Goal: Task Accomplishment & Management: Complete application form

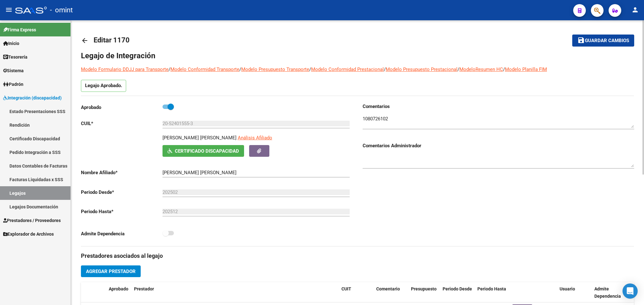
click at [83, 36] on link "arrow_back" at bounding box center [87, 40] width 13 height 15
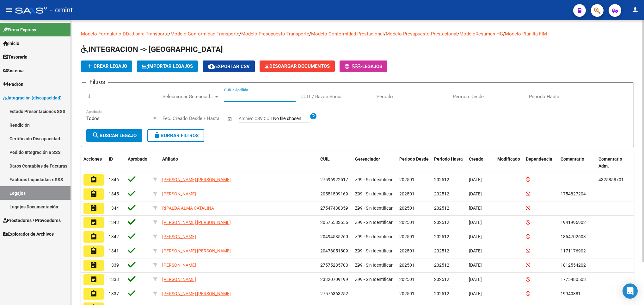
click at [246, 99] on input "CUIL / Apellido" at bounding box center [259, 97] width 71 height 6
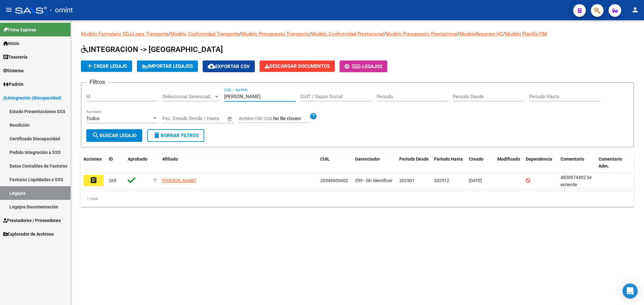
type input "[PERSON_NAME]"
click at [94, 183] on mat-icon "assignment" at bounding box center [94, 180] width 8 height 8
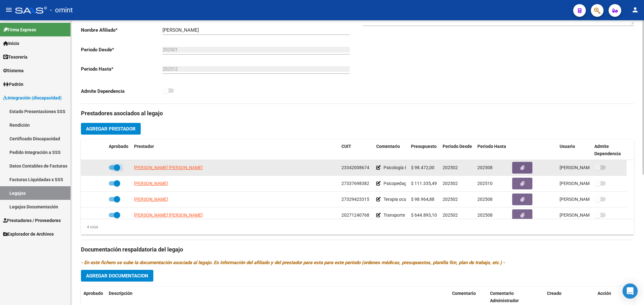
drag, startPoint x: 113, startPoint y: 166, endPoint x: 99, endPoint y: 170, distance: 15.0
click at [114, 166] on span at bounding box center [117, 167] width 6 height 6
click at [112, 170] on input "checkbox" at bounding box center [112, 170] width 0 height 0
checkbox input "false"
click at [95, 168] on icon at bounding box center [97, 167] width 4 height 4
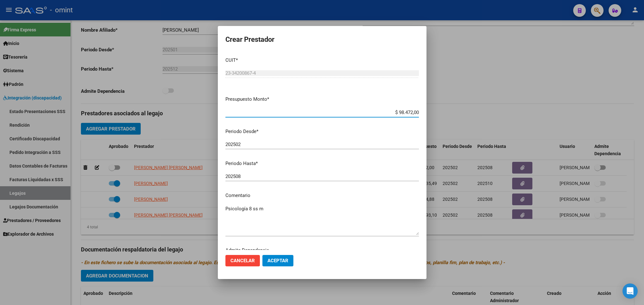
click at [257, 176] on input "202508" at bounding box center [323, 176] width 194 height 6
type input "202511"
click at [288, 260] on span "Aceptar" at bounding box center [278, 260] width 21 height 6
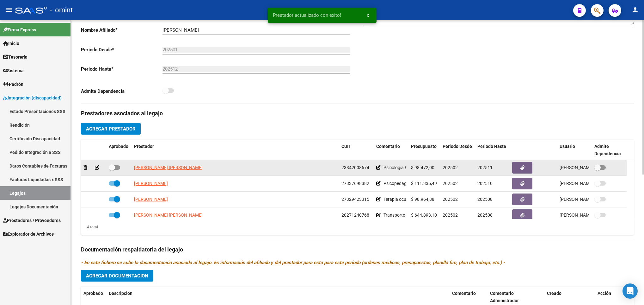
click at [113, 168] on span at bounding box center [112, 167] width 6 height 6
click at [112, 170] on input "checkbox" at bounding box center [112, 170] width 0 height 0
checkbox input "true"
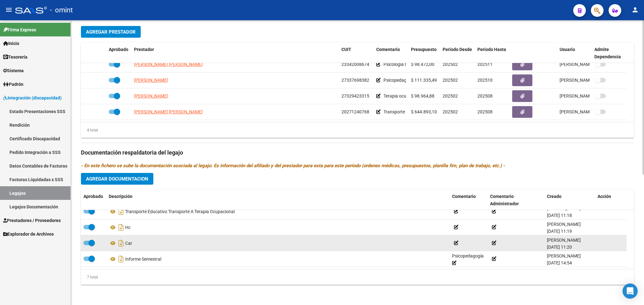
scroll to position [240, 0]
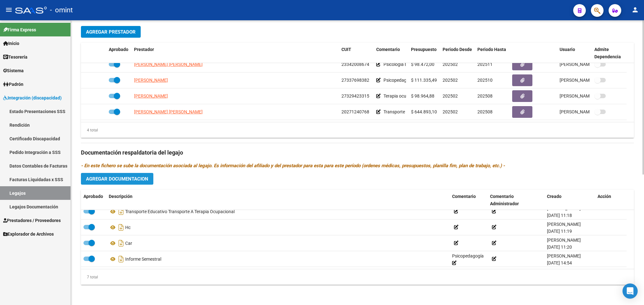
click at [136, 183] on button "Agregar Documentacion" at bounding box center [117, 179] width 72 height 12
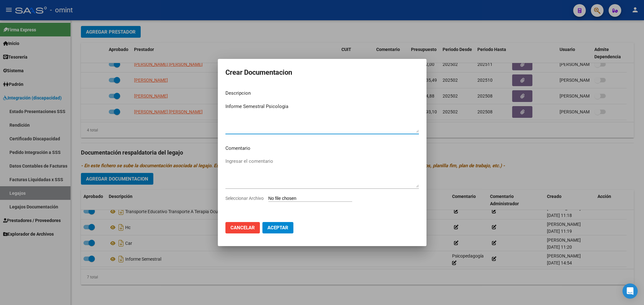
type textarea "Informe Semestral Psicologia"
click at [338, 197] on input "Seleccionar Archivo" at bounding box center [311, 198] width 84 height 6
click at [288, 197] on input "Seleccionar Archivo" at bounding box center [311, 198] width 84 height 6
type input "C:\fakepath\4830974402_25090109420_form048.pdf"
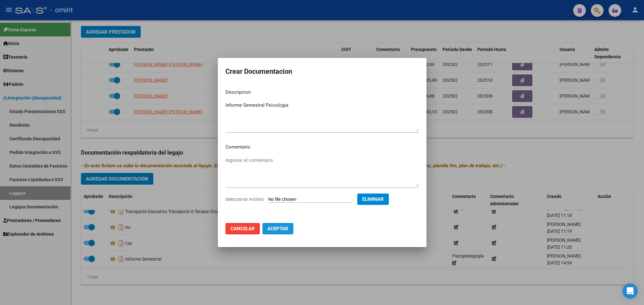
click at [282, 228] on span "Aceptar" at bounding box center [278, 229] width 21 height 6
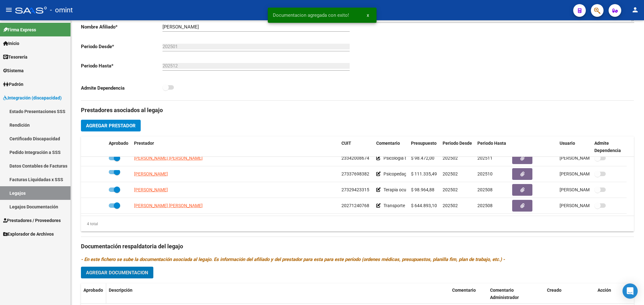
scroll to position [193, 0]
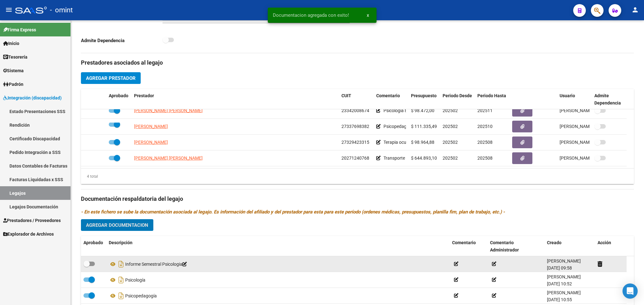
click at [93, 264] on span at bounding box center [89, 263] width 11 height 4
click at [87, 266] on input "checkbox" at bounding box center [86, 266] width 0 height 0
checkbox input "true"
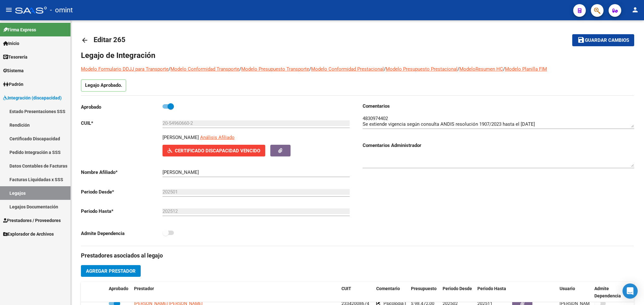
scroll to position [0, 0]
click at [618, 41] on span "Guardar cambios" at bounding box center [607, 41] width 44 height 6
click at [593, 40] on span "Guardar cambios" at bounding box center [607, 41] width 44 height 6
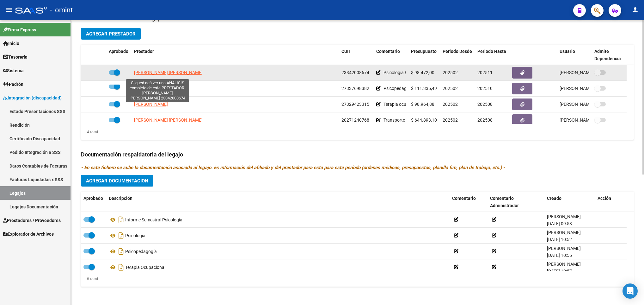
click at [159, 74] on span "[PERSON_NAME] [PERSON_NAME]" at bounding box center [168, 72] width 69 height 5
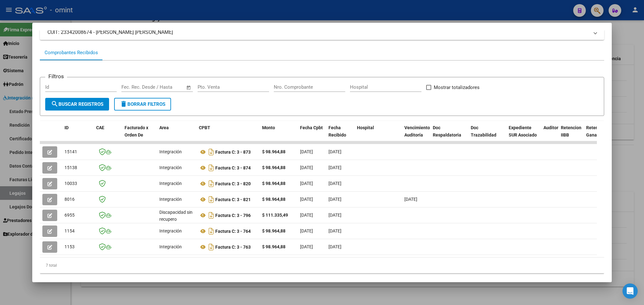
click at [164, 291] on div at bounding box center [322, 152] width 644 height 305
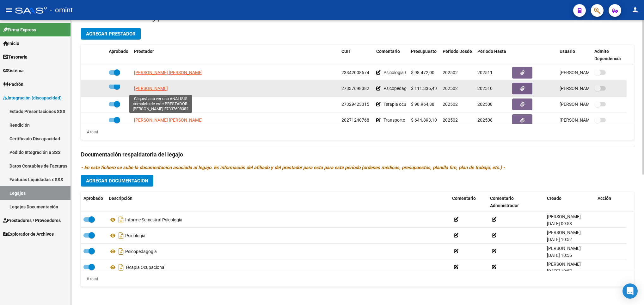
click at [147, 90] on span "[PERSON_NAME]" at bounding box center [151, 88] width 34 height 5
type textarea "27337698382"
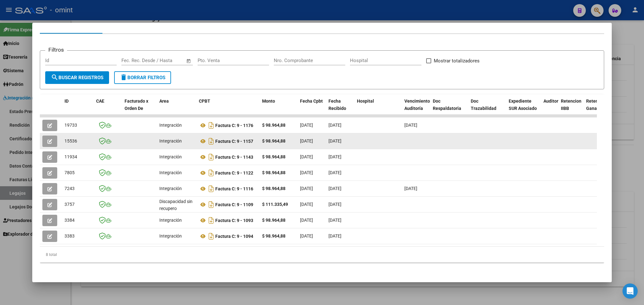
scroll to position [81, 0]
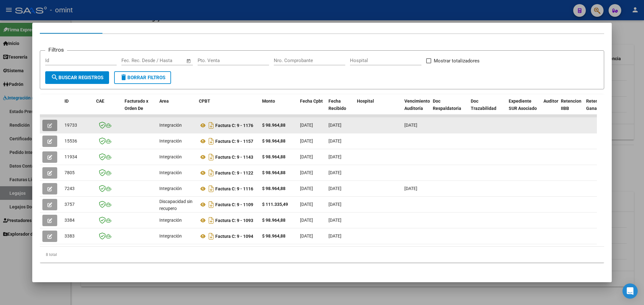
click at [51, 123] on icon "button" at bounding box center [49, 125] width 5 height 5
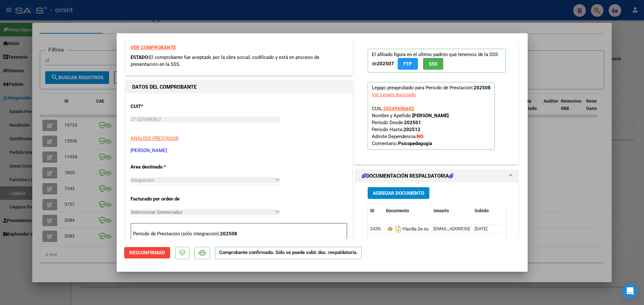
scroll to position [142, 0]
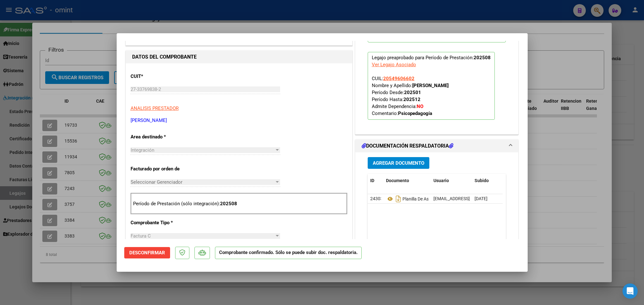
click at [97, 266] on div at bounding box center [322, 152] width 644 height 305
type input "$ 0,00"
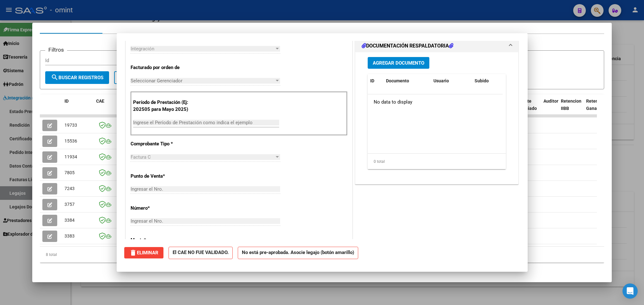
scroll to position [0, 0]
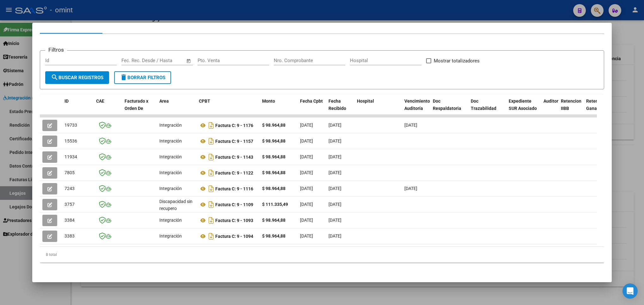
click at [105, 293] on div at bounding box center [322, 152] width 644 height 305
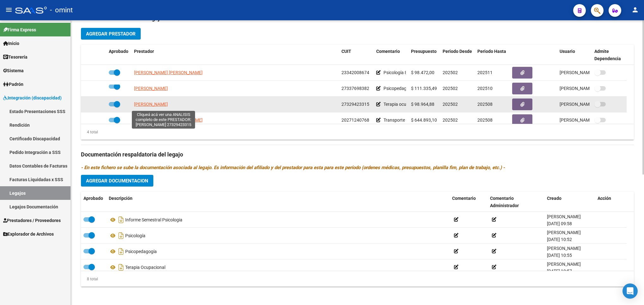
click at [168, 105] on span "[PERSON_NAME]" at bounding box center [151, 104] width 34 height 5
type textarea "27329423315"
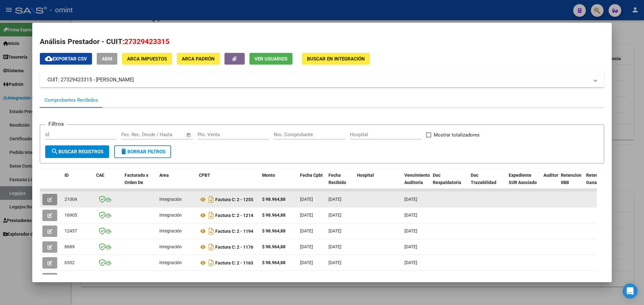
click at [50, 203] on button "button" at bounding box center [49, 199] width 15 height 11
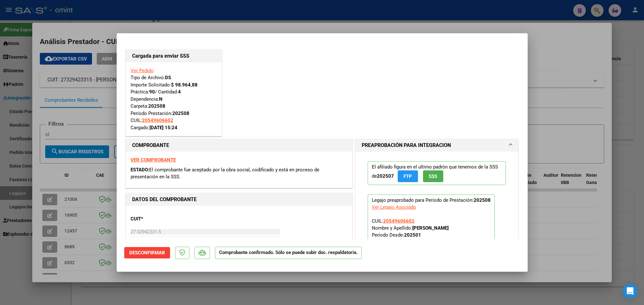
click at [77, 183] on div at bounding box center [322, 152] width 644 height 305
type input "$ 0,00"
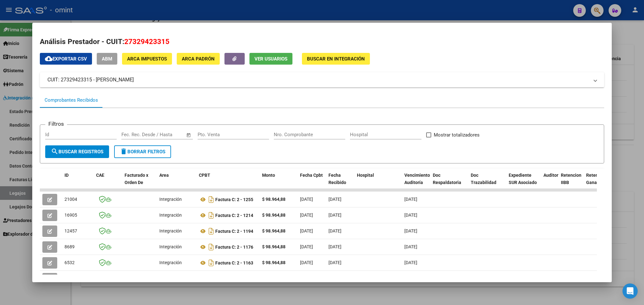
click at [138, 288] on div at bounding box center [322, 152] width 644 height 305
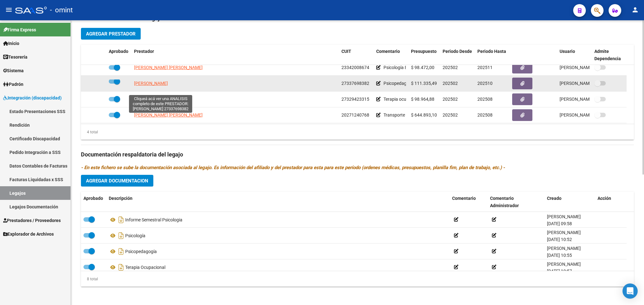
scroll to position [7, 0]
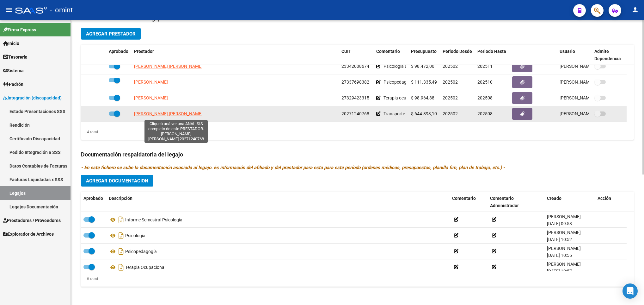
click at [186, 114] on span "[PERSON_NAME] [PERSON_NAME]" at bounding box center [168, 113] width 69 height 5
type textarea "20271240768"
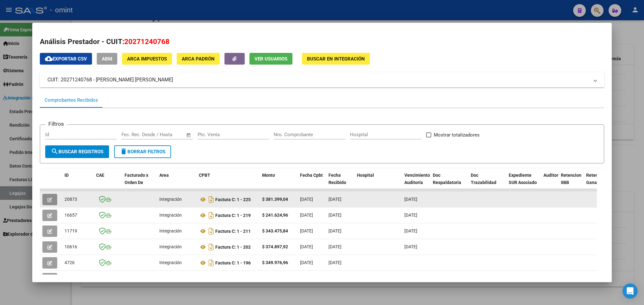
click at [49, 202] on icon "button" at bounding box center [49, 199] width 5 height 5
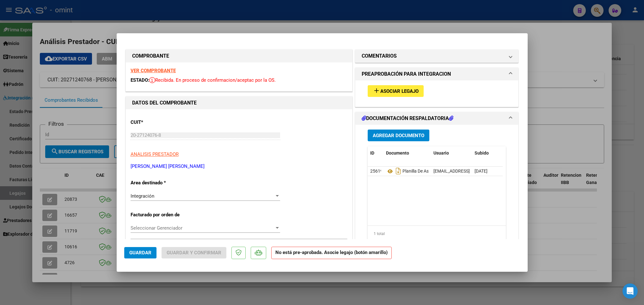
click at [153, 71] on strong "VER COMPROBANTE" at bounding box center [153, 71] width 45 height 6
click at [404, 90] on span "Asociar Legajo" at bounding box center [400, 91] width 38 height 6
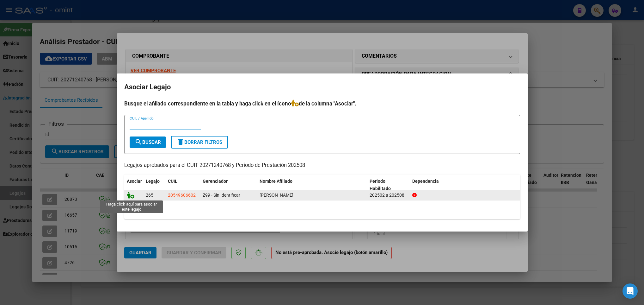
click at [133, 196] on icon at bounding box center [131, 194] width 8 height 7
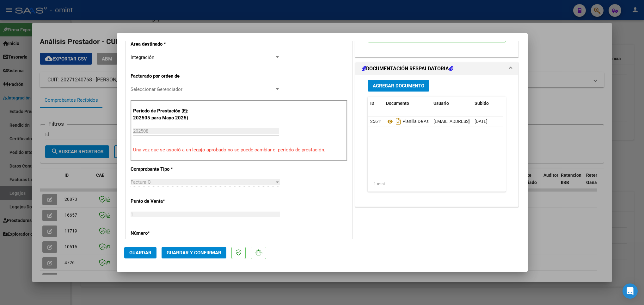
scroll to position [142, 0]
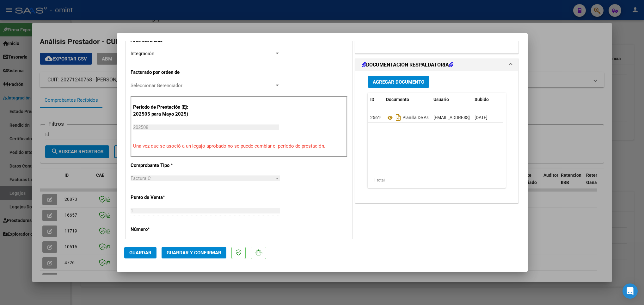
click at [190, 251] on span "Guardar y Confirmar" at bounding box center [194, 253] width 55 height 6
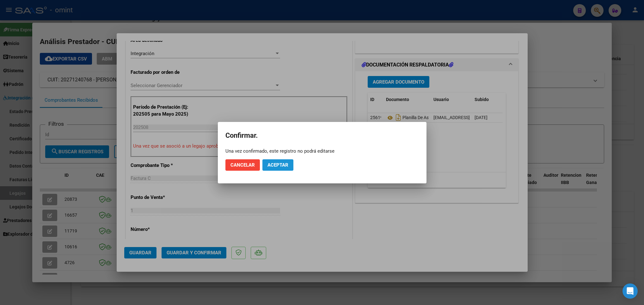
click at [273, 168] on button "Aceptar" at bounding box center [278, 164] width 31 height 11
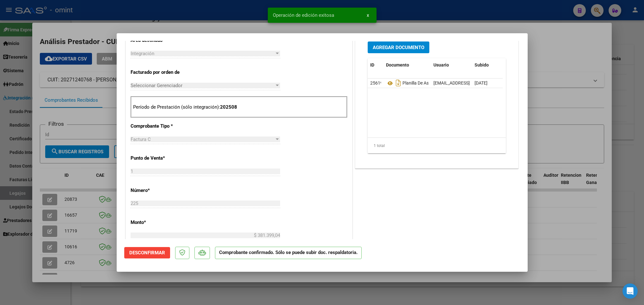
click at [220, 283] on div at bounding box center [322, 152] width 644 height 305
type input "$ 0,00"
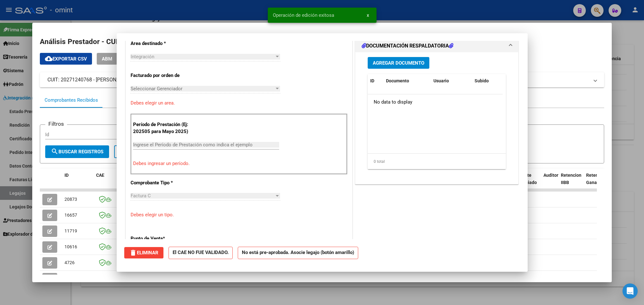
scroll to position [153, 0]
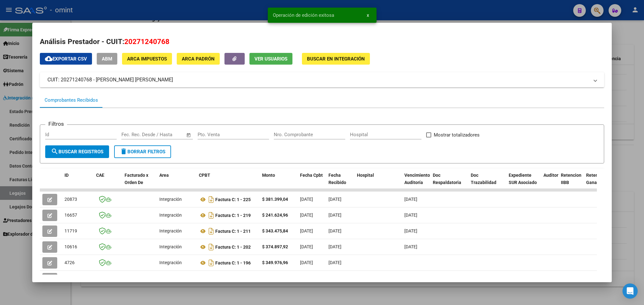
click at [222, 289] on div at bounding box center [322, 152] width 644 height 305
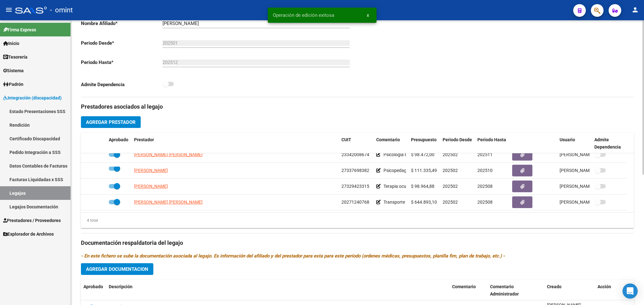
scroll to position [0, 0]
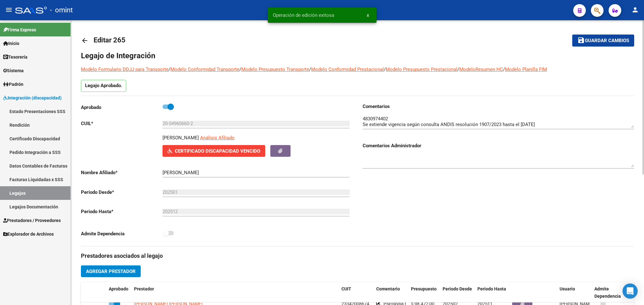
click at [84, 39] on mat-icon "arrow_back" at bounding box center [85, 41] width 8 height 8
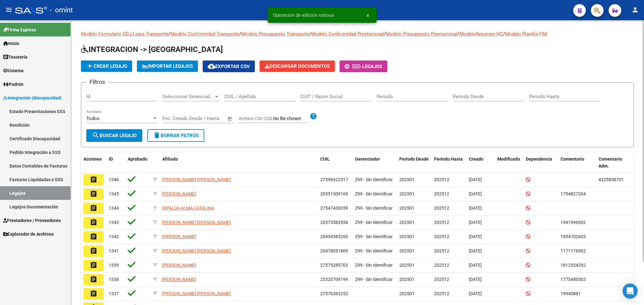
drag, startPoint x: 249, startPoint y: 100, endPoint x: 252, endPoint y: 91, distance: 9.1
click at [252, 95] on div "CUIL / Apellido" at bounding box center [259, 95] width 71 height 14
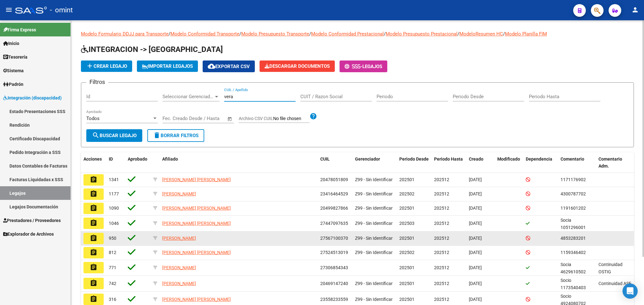
type input "vera"
click at [99, 239] on button "assignment" at bounding box center [94, 238] width 20 height 11
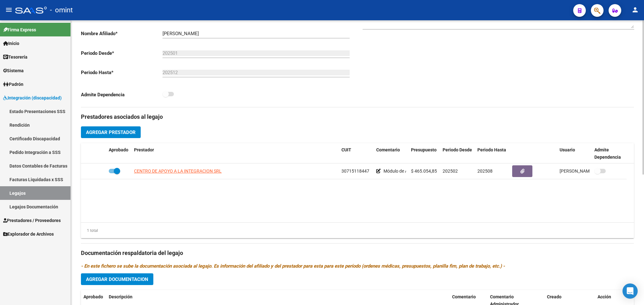
scroll to position [240, 0]
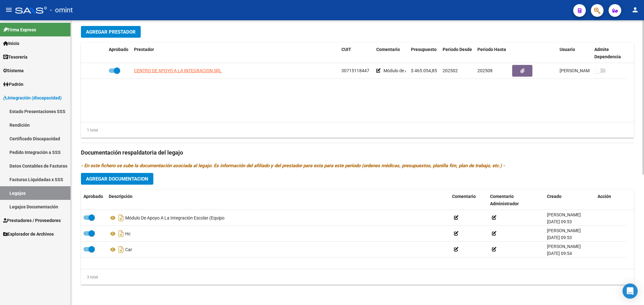
click at [119, 176] on span "Agregar Documentacion" at bounding box center [117, 179] width 62 height 6
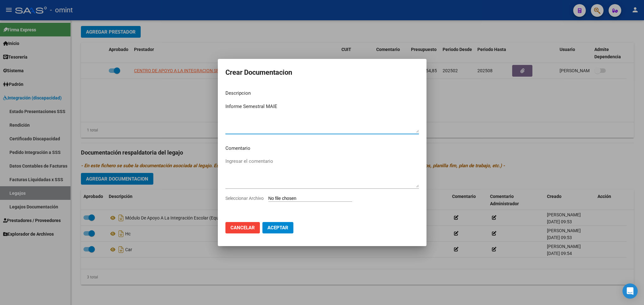
type textarea "Informe Semestral MAIE"
click at [313, 195] on input "Seleccionar Archivo" at bounding box center [311, 198] width 84 height 6
type input "C:\fakepath\4853283201_25090108390_inf-seg-eval-sem.pdf"
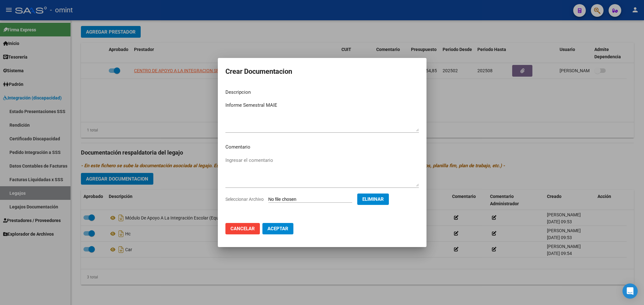
click at [288, 227] on span "Aceptar" at bounding box center [278, 229] width 21 height 6
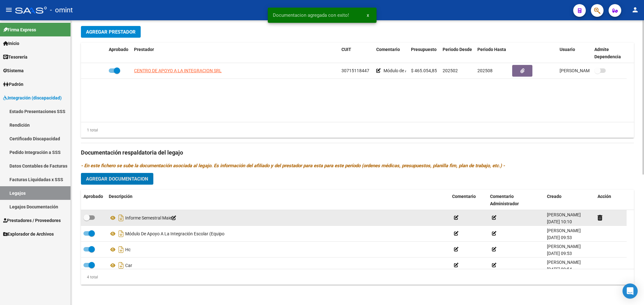
click at [95, 217] on div at bounding box center [94, 218] width 20 height 8
click at [94, 215] on span at bounding box center [89, 217] width 11 height 4
click at [87, 220] on input "checkbox" at bounding box center [86, 220] width 0 height 0
checkbox input "true"
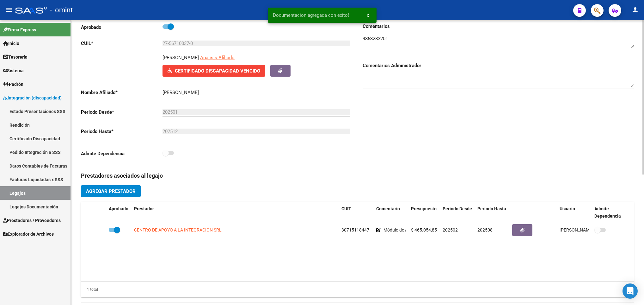
scroll to position [0, 0]
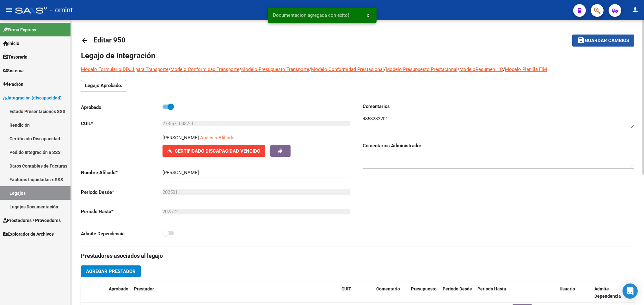
click at [618, 44] on button "save Guardar cambios" at bounding box center [604, 40] width 62 height 12
click at [604, 38] on span "Guardar cambios" at bounding box center [607, 41] width 44 height 6
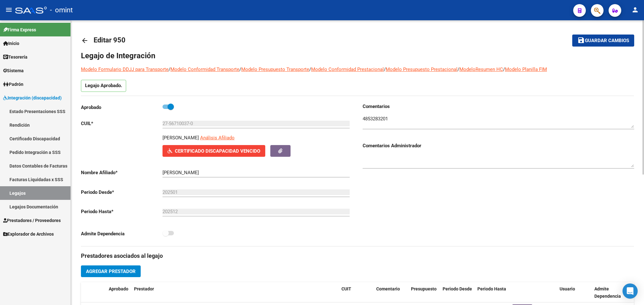
click at [590, 42] on span "Guardar cambios" at bounding box center [607, 41] width 44 height 6
click at [88, 41] on mat-icon "arrow_back" at bounding box center [85, 41] width 8 height 8
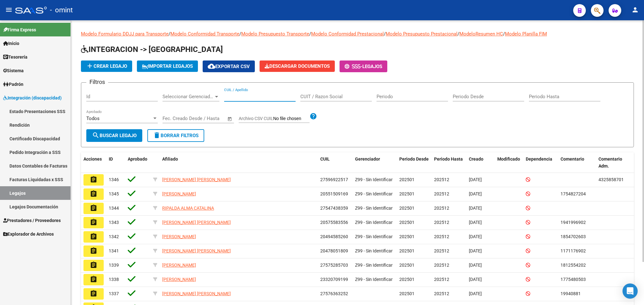
click at [258, 94] on input "CUIL / Apellido" at bounding box center [259, 97] width 71 height 6
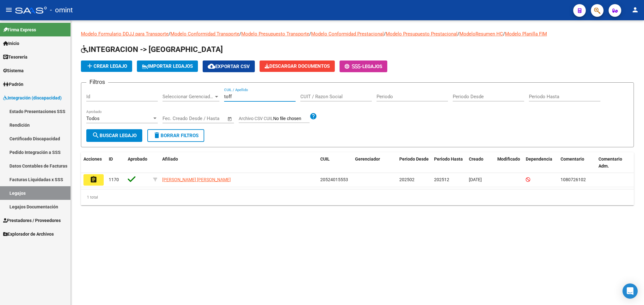
type input "toff"
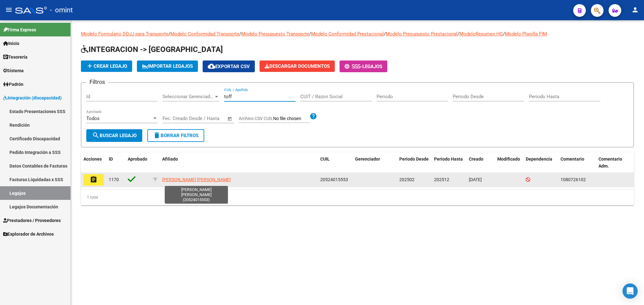
click at [207, 176] on app-link-go-to "[PERSON_NAME] [PERSON_NAME]" at bounding box center [196, 179] width 69 height 7
click at [208, 179] on span "[PERSON_NAME] [PERSON_NAME]" at bounding box center [196, 179] width 69 height 5
type textarea "20524015553"
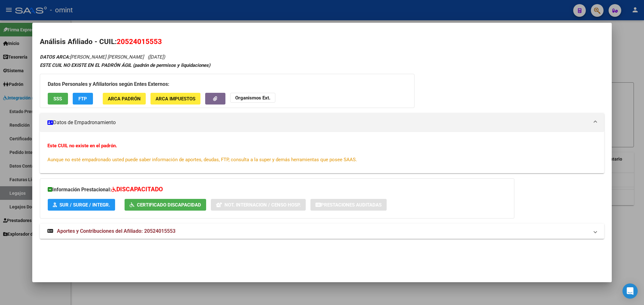
click at [622, 189] on div at bounding box center [322, 152] width 644 height 305
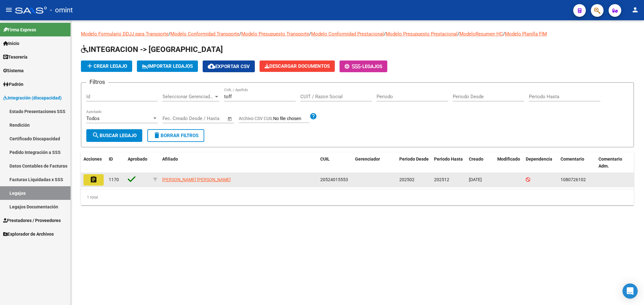
click at [92, 182] on mat-icon "assignment" at bounding box center [94, 180] width 8 height 8
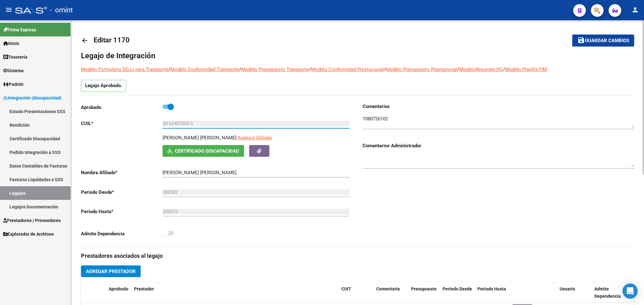
click at [195, 122] on input "20-52401555-3" at bounding box center [256, 124] width 187 height 6
drag, startPoint x: 183, startPoint y: 124, endPoint x: 121, endPoint y: 118, distance: 63.2
click at [121, 118] on div "Aprobado CUIL * 20-52401555-3 Ingresar CUIL [PERSON_NAME] [PERSON_NAME] Análisi…" at bounding box center [217, 172] width 272 height 138
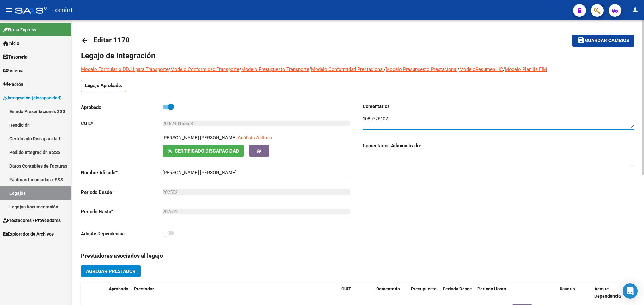
click at [378, 117] on textarea at bounding box center [499, 121] width 272 height 13
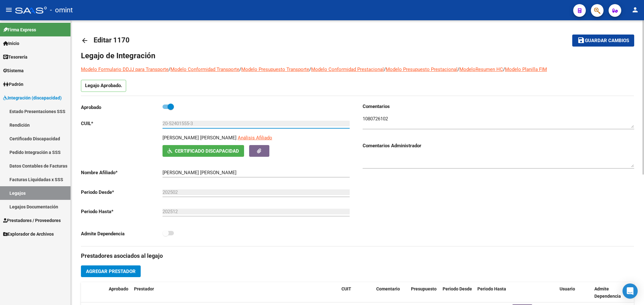
drag, startPoint x: 203, startPoint y: 124, endPoint x: 130, endPoint y: 120, distance: 72.9
click at [130, 120] on div "Aprobado CUIL * 20-52401555-3 Ingresar CUIL [PERSON_NAME] [PERSON_NAME] Análisi…" at bounding box center [217, 172] width 272 height 138
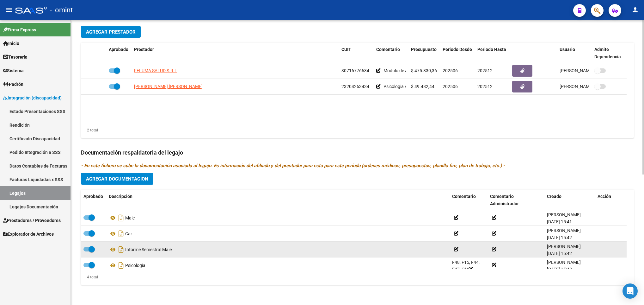
scroll to position [7, 0]
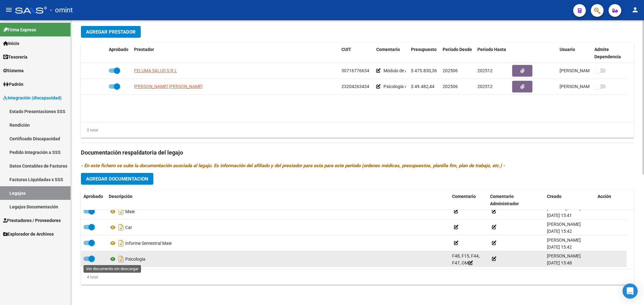
click at [111, 258] on icon at bounding box center [113, 259] width 8 height 8
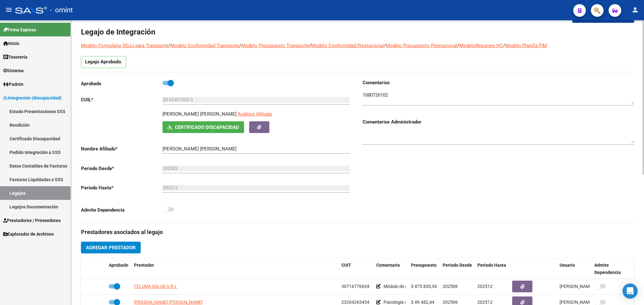
scroll to position [0, 0]
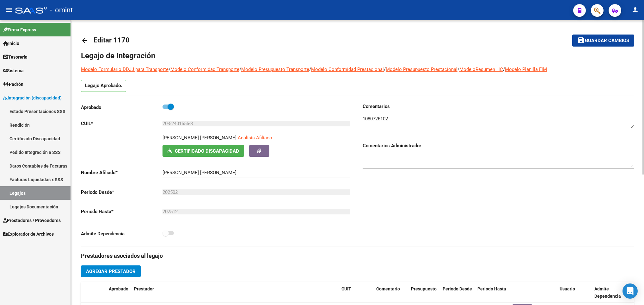
drag, startPoint x: 162, startPoint y: 138, endPoint x: 234, endPoint y: 139, distance: 72.1
click at [234, 139] on p "[PERSON_NAME] [PERSON_NAME]" at bounding box center [200, 137] width 74 height 7
copy p "[PERSON_NAME] [PERSON_NAME]"
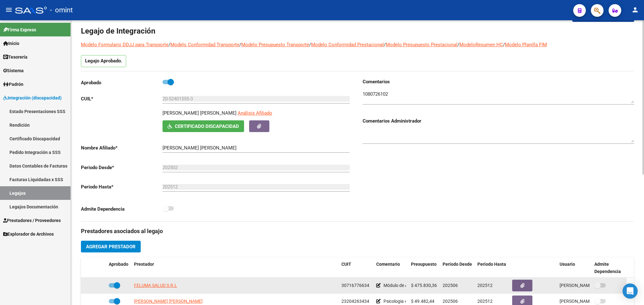
scroll to position [142, 0]
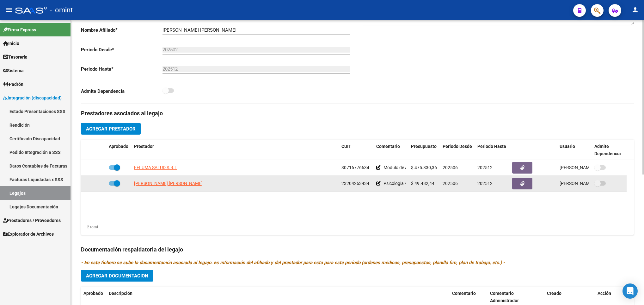
click at [114, 183] on span at bounding box center [117, 183] width 6 height 6
click at [112, 185] on input "checkbox" at bounding box center [112, 185] width 0 height 0
checkbox input "false"
click at [97, 185] on icon at bounding box center [97, 183] width 4 height 4
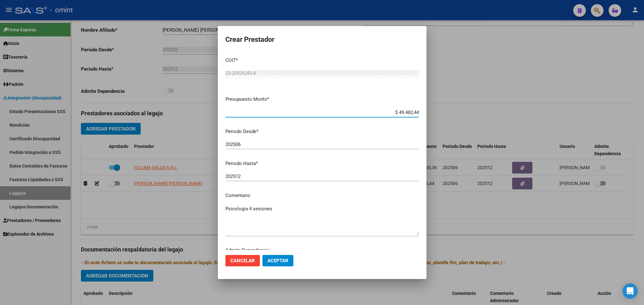
click at [272, 145] on input "202506" at bounding box center [323, 144] width 194 height 6
type input "202507"
click at [283, 258] on span "Aceptar" at bounding box center [278, 260] width 21 height 6
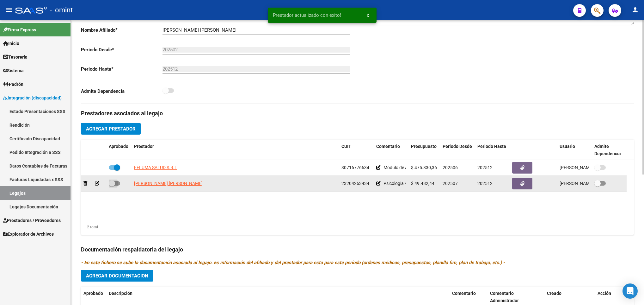
click at [114, 181] on span at bounding box center [112, 183] width 6 height 6
click at [112, 185] on input "checkbox" at bounding box center [112, 185] width 0 height 0
checkbox input "true"
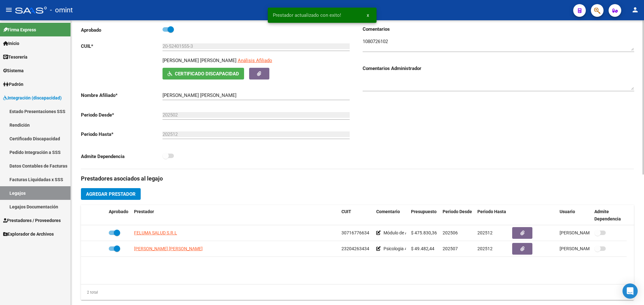
scroll to position [0, 0]
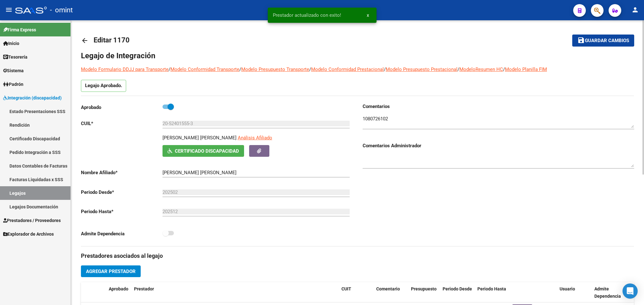
click at [616, 38] on span "Guardar cambios" at bounding box center [607, 41] width 44 height 6
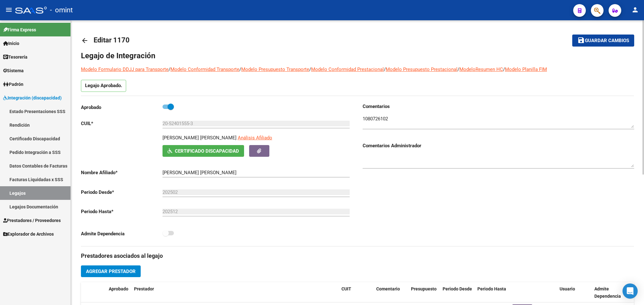
click at [86, 37] on mat-icon "arrow_back" at bounding box center [85, 41] width 8 height 8
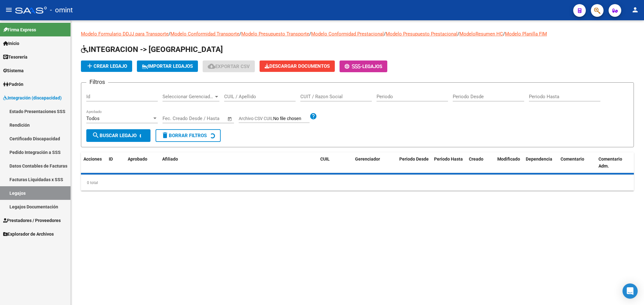
click at [240, 99] on input "CUIL / Apellido" at bounding box center [259, 97] width 71 height 6
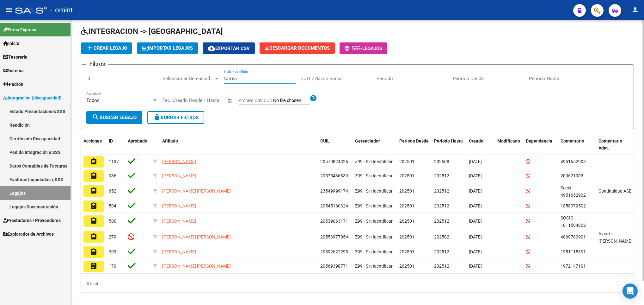
scroll to position [26, 0]
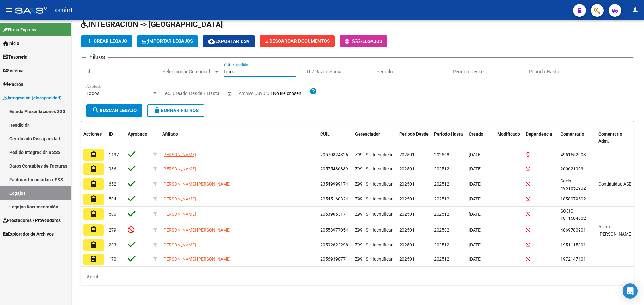
type input "torres"
click at [50, 72] on link "Sistema" at bounding box center [35, 71] width 71 height 14
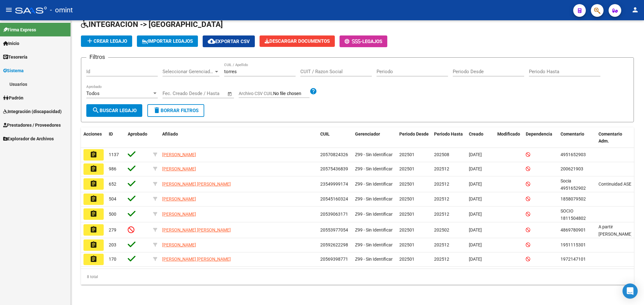
click at [39, 68] on link "Sistema" at bounding box center [35, 71] width 71 height 14
click at [23, 84] on span "Padrón" at bounding box center [13, 84] width 20 height 7
click at [34, 120] on link "Integración (discapacidad)" at bounding box center [35, 125] width 71 height 14
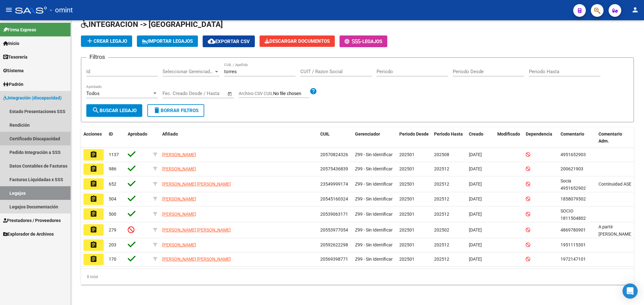
click at [51, 134] on link "Certificado Discapacidad" at bounding box center [35, 139] width 71 height 14
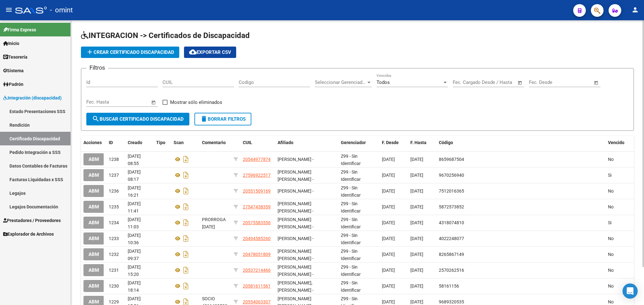
click at [99, 54] on span "add Crear Certificado Discapacidad" at bounding box center [130, 52] width 88 height 6
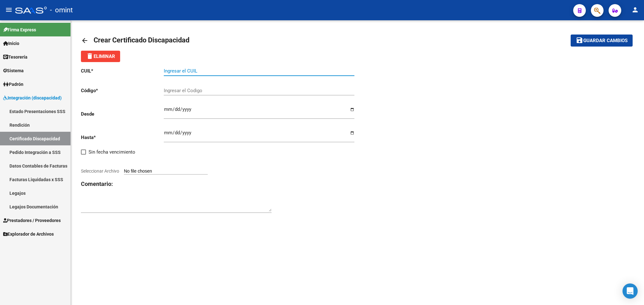
click at [203, 72] on input "Ingresar el CUIL" at bounding box center [259, 71] width 191 height 6
paste input "27-49664419-6"
type input "27-49664419-6"
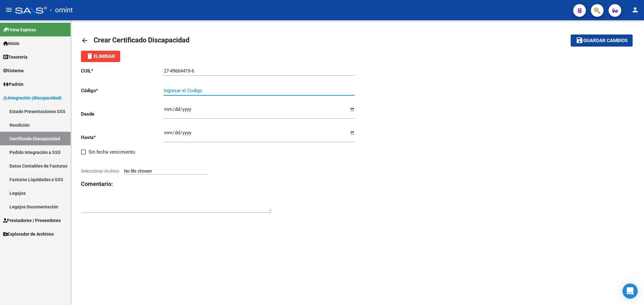
click at [208, 90] on input "Ingresar el Codigo" at bounding box center [259, 91] width 191 height 6
type input "783095311"
click at [164, 109] on input "Ingresar fec. Desde" at bounding box center [259, 112] width 191 height 10
type input "[DATE]"
click at [168, 133] on input "Ingresar fec. Hasta" at bounding box center [259, 135] width 191 height 10
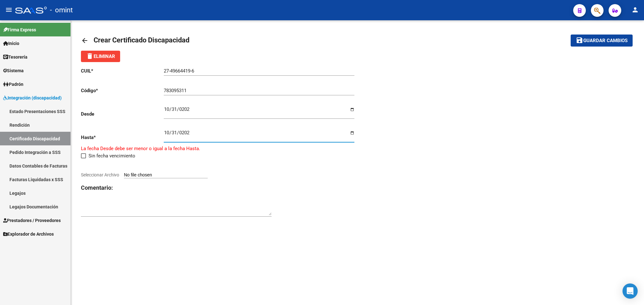
type input "[DATE]"
click at [198, 171] on input "Seleccionar Archivo" at bounding box center [166, 171] width 84 height 6
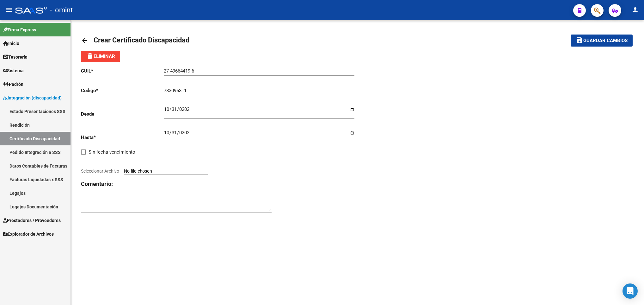
type input "C:\fakepath\cud [PERSON_NAME] melody133797775350262622_page-0001.jpg"
click at [600, 42] on span "Guardar cambios" at bounding box center [606, 41] width 44 height 6
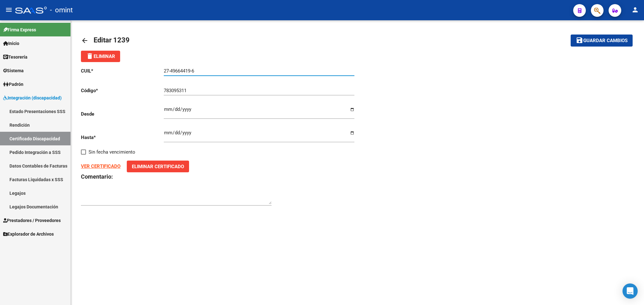
click at [172, 69] on input "27-49664419-6" at bounding box center [259, 71] width 191 height 6
drag, startPoint x: 204, startPoint y: 84, endPoint x: 204, endPoint y: 90, distance: 6.3
click at [204, 88] on div "783095311 Ingresar el Codigo" at bounding box center [259, 89] width 191 height 14
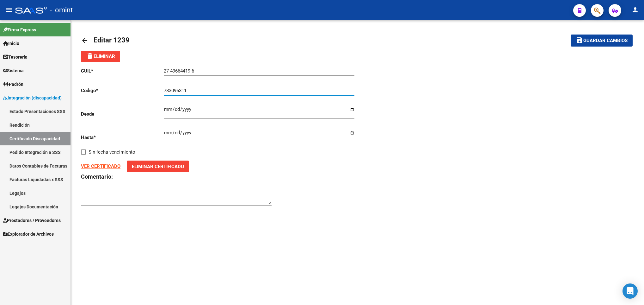
click at [171, 69] on input "27-49664419-6" at bounding box center [259, 71] width 191 height 6
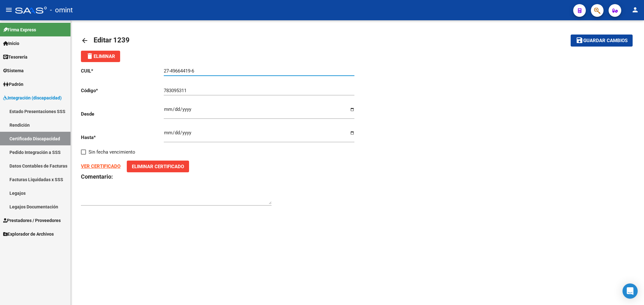
type input "27-49664419-6"
click at [215, 71] on input "27-49664419-6" at bounding box center [259, 71] width 191 height 6
drag, startPoint x: 214, startPoint y: 69, endPoint x: 159, endPoint y: 67, distance: 55.1
click at [159, 68] on app-form-text-field "CUIL * 27-49664419-6 Ingresar el CUIL" at bounding box center [218, 71] width 274 height 6
click at [412, 78] on div "CUIL * 27-49664419-6 Ingresar el CUIL Código * 783095311 Ingresar el Codigo Des…" at bounding box center [357, 136] width 553 height 149
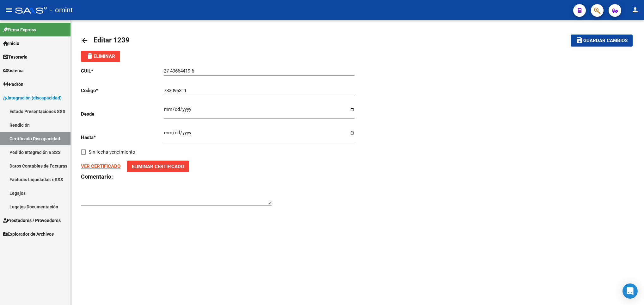
click at [87, 41] on mat-icon "arrow_back" at bounding box center [85, 41] width 8 height 8
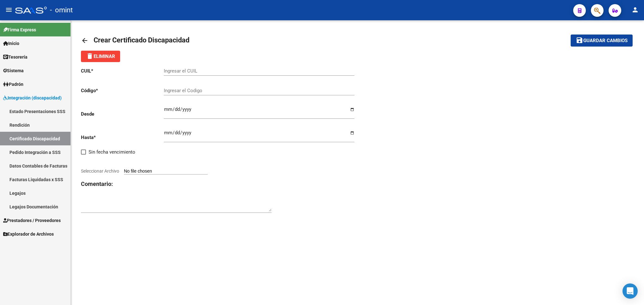
click at [82, 37] on mat-icon "arrow_back" at bounding box center [85, 41] width 8 height 8
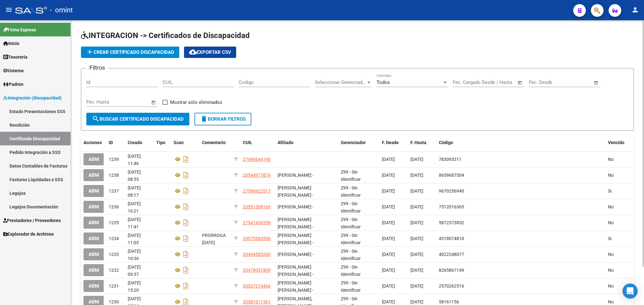
click at [27, 194] on link "Legajos" at bounding box center [35, 193] width 71 height 14
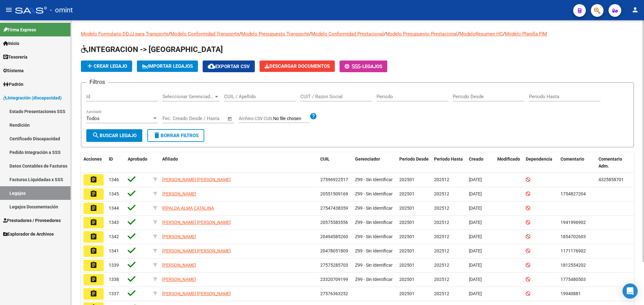
click at [115, 65] on span "add Crear Legajo" at bounding box center [106, 66] width 41 height 6
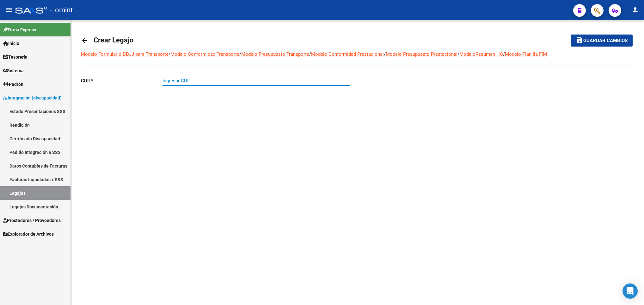
click at [209, 80] on input "Ingresar CUIL" at bounding box center [256, 81] width 187 height 6
paste input "27-49664419-6"
type input "27-49664419-6"
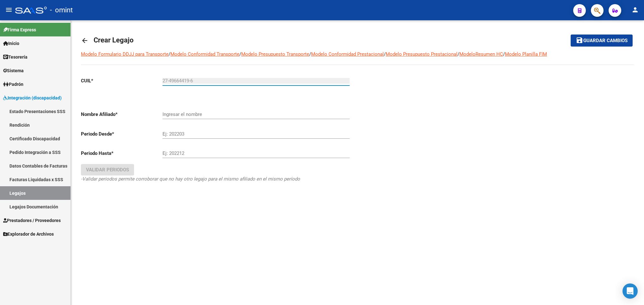
type input "[PERSON_NAME]"
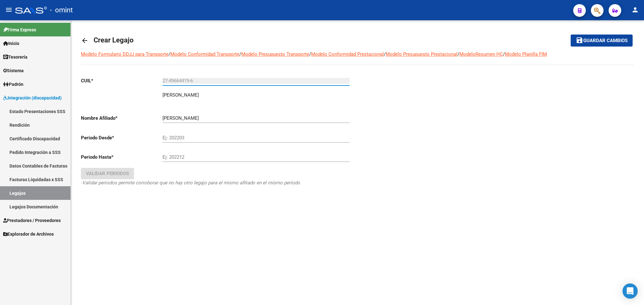
type input "27-49664419-6"
click at [403, 117] on div at bounding box center [496, 140] width 277 height 137
click at [170, 136] on input "Ej: 202203" at bounding box center [256, 138] width 187 height 6
type input "202501"
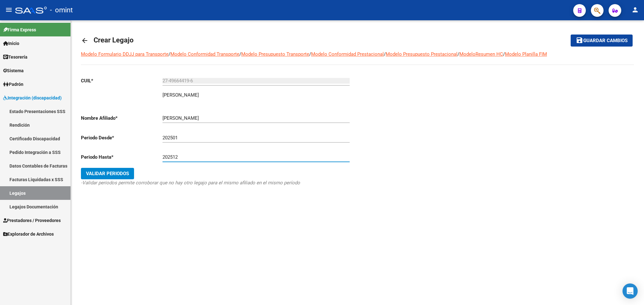
type input "202512"
click at [119, 171] on span "Validar Periodos" at bounding box center [107, 174] width 43 height 6
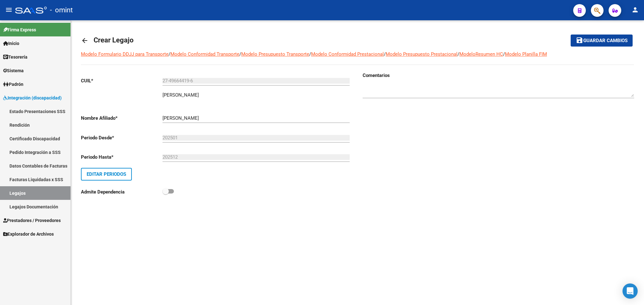
click at [415, 86] on textarea at bounding box center [499, 90] width 272 height 13
paste textarea "1080726101"
type textarea "1080726101"
click at [584, 34] on button "save Guardar cambios" at bounding box center [602, 40] width 62 height 12
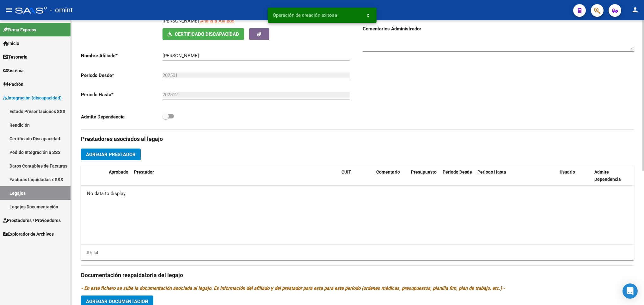
scroll to position [142, 0]
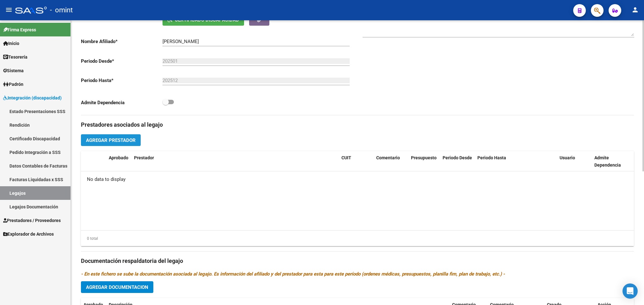
click at [110, 139] on span "Agregar Prestador" at bounding box center [111, 140] width 50 height 6
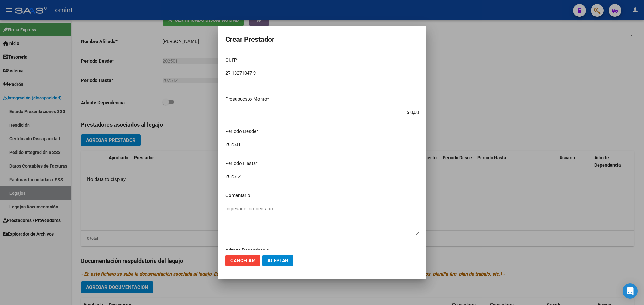
type input "27-13271047-9"
click at [411, 112] on input "$ 0,00" at bounding box center [323, 112] width 194 height 6
type input "$ 49.800,00"
click at [248, 143] on input "202501" at bounding box center [323, 144] width 194 height 6
type input "202509"
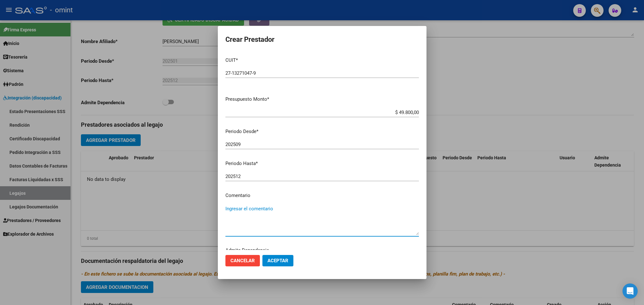
click at [274, 208] on textarea "Ingresar el comentario" at bounding box center [323, 220] width 194 height 30
paste textarea "Psicopedagogía"
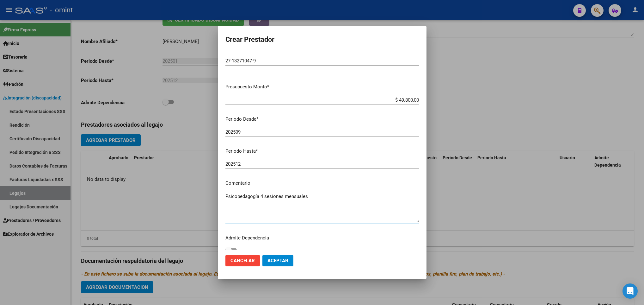
scroll to position [19, 0]
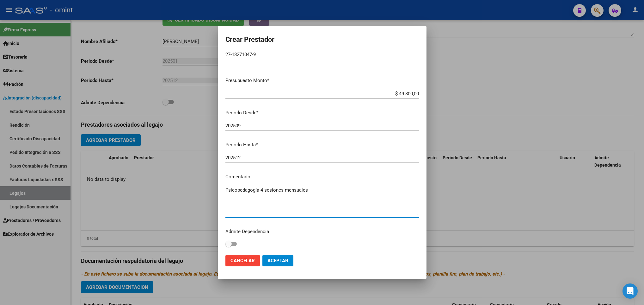
type textarea "Psicopedagogía 4 sesiones mensuales"
click at [285, 258] on span "Aceptar" at bounding box center [278, 260] width 21 height 6
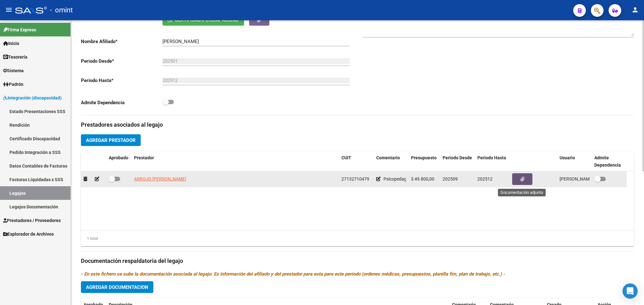
click at [523, 178] on icon "button" at bounding box center [523, 179] width 4 height 5
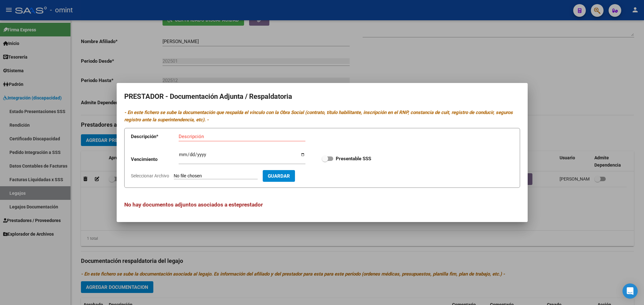
click at [224, 175] on input "Seleccionar Archivo" at bounding box center [216, 176] width 84 height 6
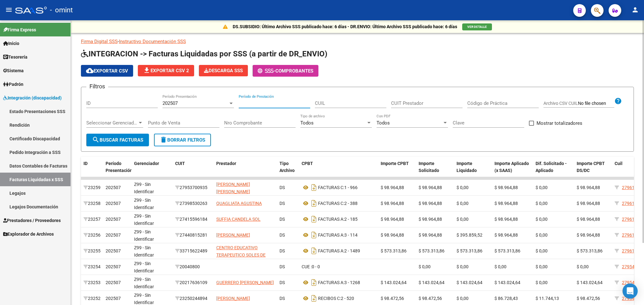
click at [259, 104] on input "Período de Prestación" at bounding box center [274, 103] width 71 height 6
click at [204, 102] on div "202507" at bounding box center [196, 103] width 66 height 6
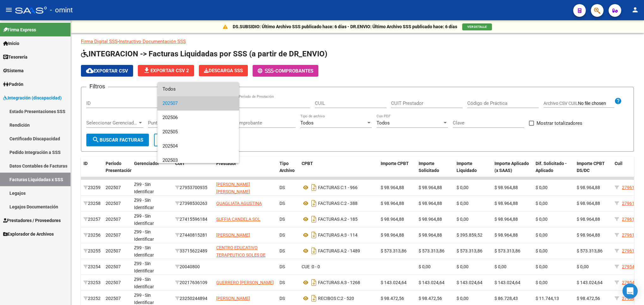
click at [206, 87] on span "Todos" at bounding box center [198, 89] width 71 height 14
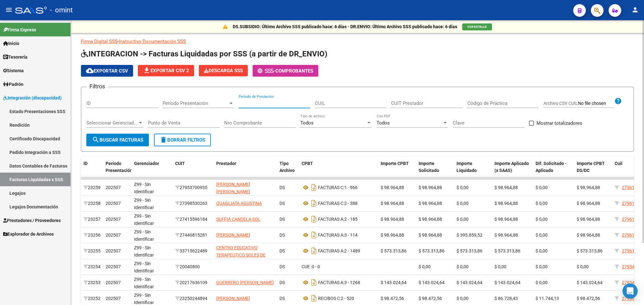
drag, startPoint x: 288, startPoint y: 103, endPoint x: 207, endPoint y: 105, distance: 80.4
click at [207, 105] on div "Filtros ID Período Presentación Período Presentación Período de Prestación CUIL…" at bounding box center [357, 112] width 543 height 41
click at [341, 104] on input "CUIL" at bounding box center [350, 103] width 71 height 6
paste input "27-49664419-6"
click at [106, 140] on span "search Buscar Facturas" at bounding box center [117, 140] width 51 height 6
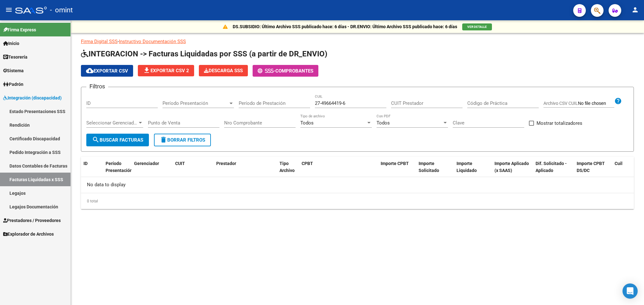
click at [322, 104] on input "27-49664419-6" at bounding box center [350, 103] width 71 height 6
click at [351, 102] on input "27-49664419-6" at bounding box center [350, 103] width 71 height 6
drag, startPoint x: 359, startPoint y: 101, endPoint x: 228, endPoint y: 88, distance: 131.3
click at [230, 88] on form "Filtros ID Período Presentación Período Presentación Período de Prestación 27-4…" at bounding box center [357, 119] width 553 height 65
paste input "0-52401555-3"
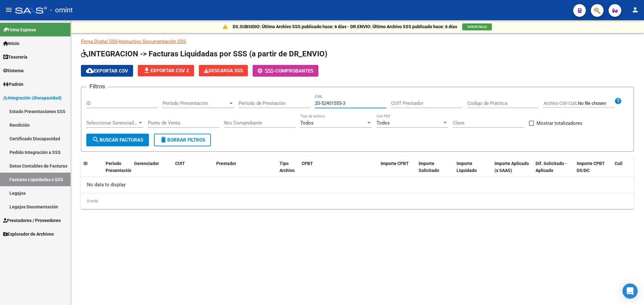
type input "20-52401555-3"
click at [118, 142] on span "search Buscar Facturas" at bounding box center [117, 140] width 51 height 6
